Goal: Task Accomplishment & Management: Manage account settings

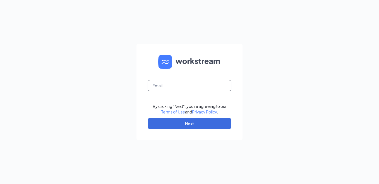
click at [159, 86] on input "text" at bounding box center [189, 85] width 84 height 11
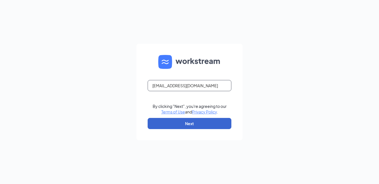
type input "[EMAIL_ADDRESS][DOMAIN_NAME]"
click at [169, 120] on button "Next" at bounding box center [189, 123] width 84 height 11
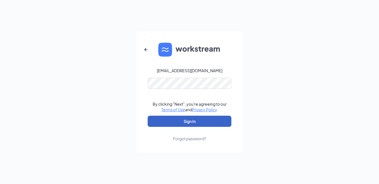
click at [181, 122] on button "Sign In" at bounding box center [189, 121] width 84 height 11
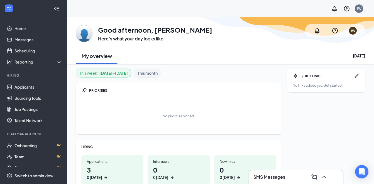
click at [292, 182] on div "SMS Messages" at bounding box center [296, 176] width 94 height 13
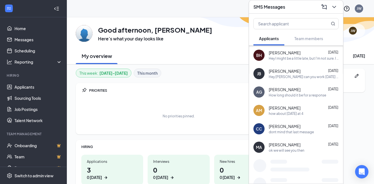
scroll to position [74, 0]
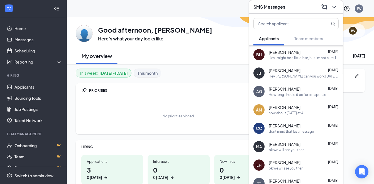
click at [335, 12] on div "SMS Messages" at bounding box center [296, 6] width 94 height 13
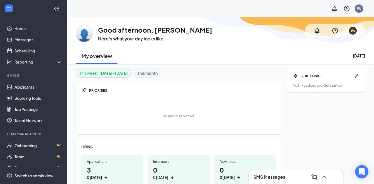
scroll to position [0, 0]
